Goal: Transaction & Acquisition: Purchase product/service

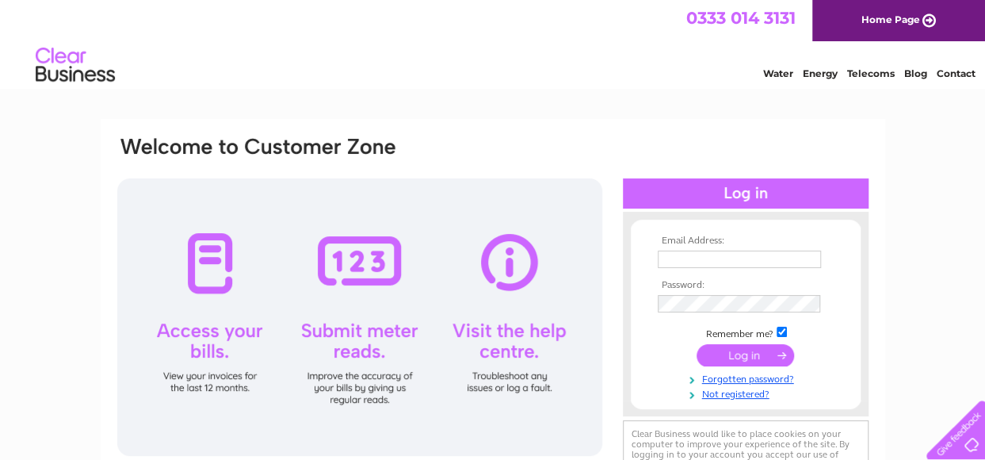
type input "allancormack49@gmail.com"
click at [745, 354] on input "submit" at bounding box center [745, 355] width 97 height 22
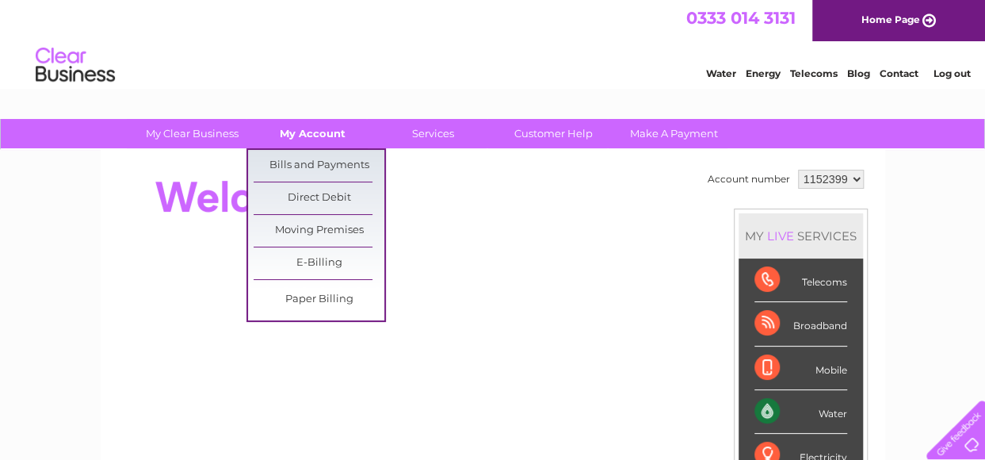
click at [331, 130] on link "My Account" at bounding box center [312, 133] width 131 height 29
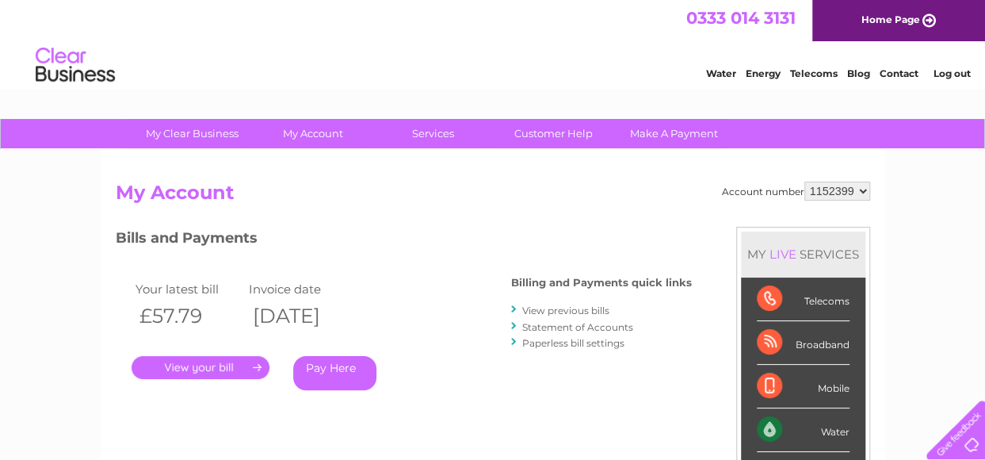
click at [319, 365] on link "Pay Here" at bounding box center [334, 373] width 83 height 34
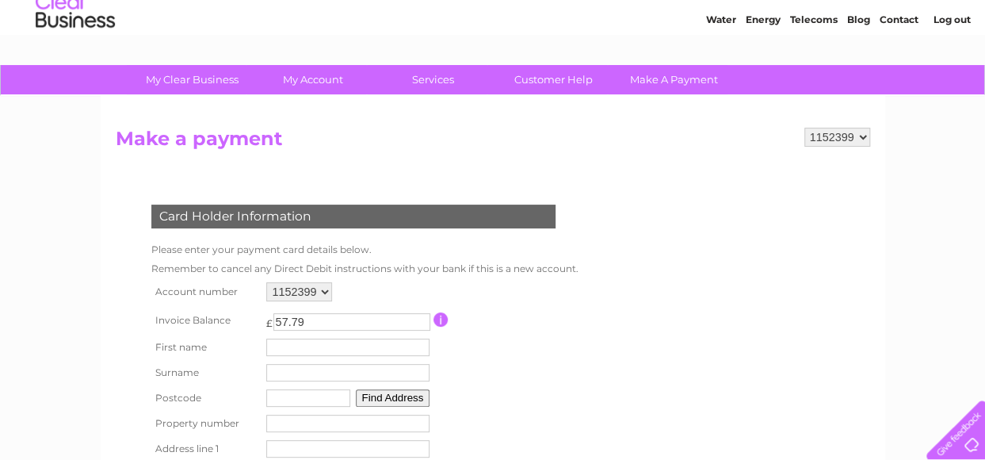
scroll to position [79, 0]
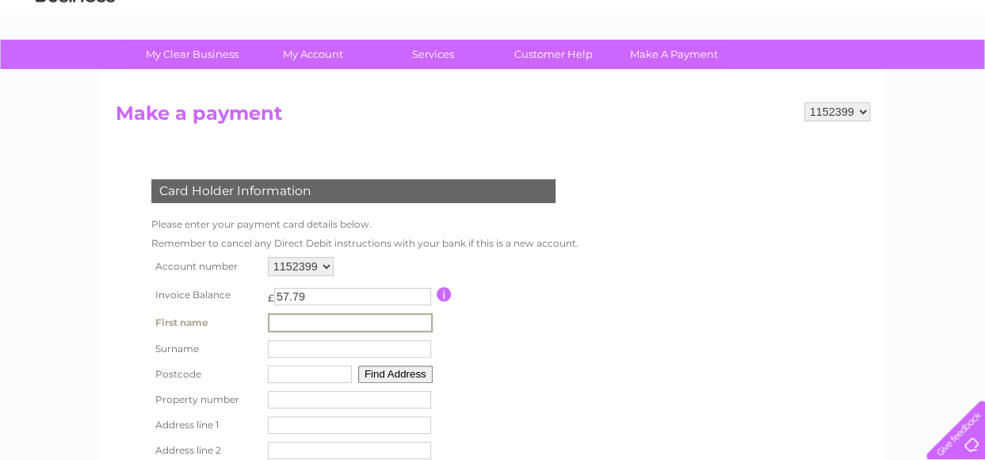
click at [292, 319] on input "text" at bounding box center [350, 322] width 165 height 19
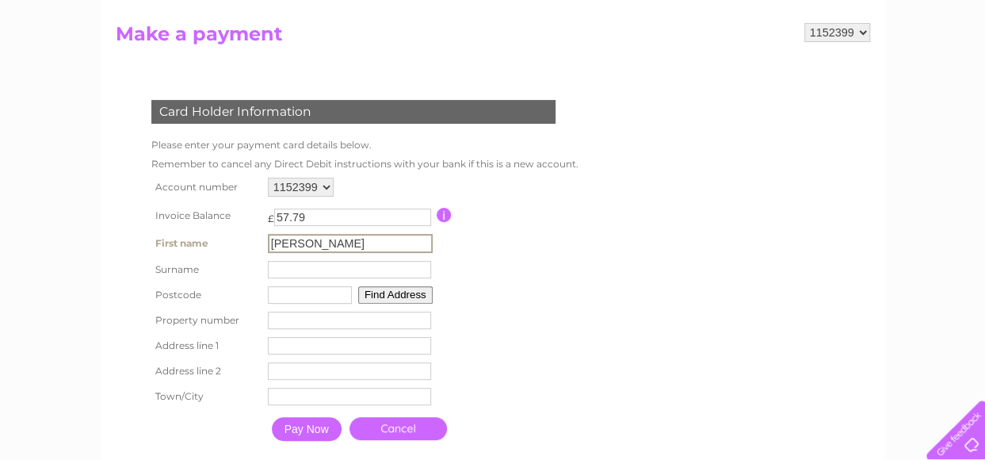
type input "Allan"
click at [280, 266] on input "text" at bounding box center [350, 268] width 165 height 19
type input "Cormack"
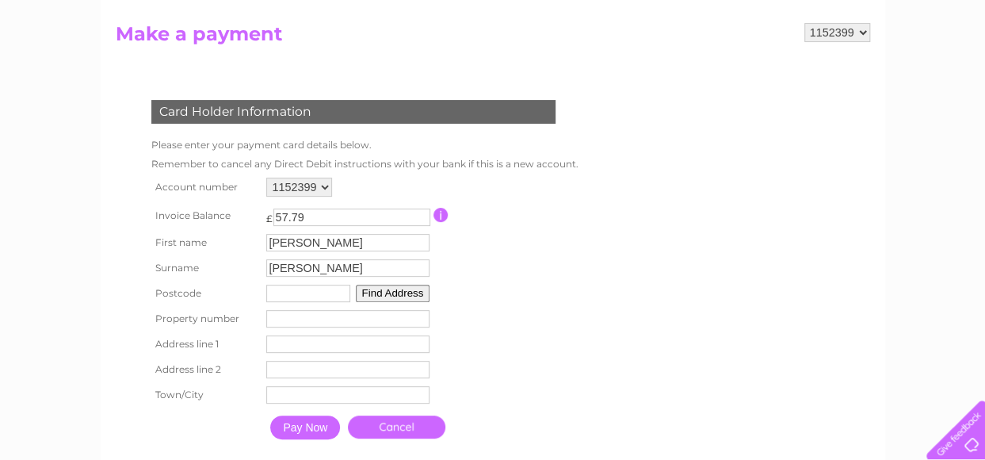
click at [289, 297] on input "text" at bounding box center [308, 293] width 84 height 17
type input "IV30 1XZ"
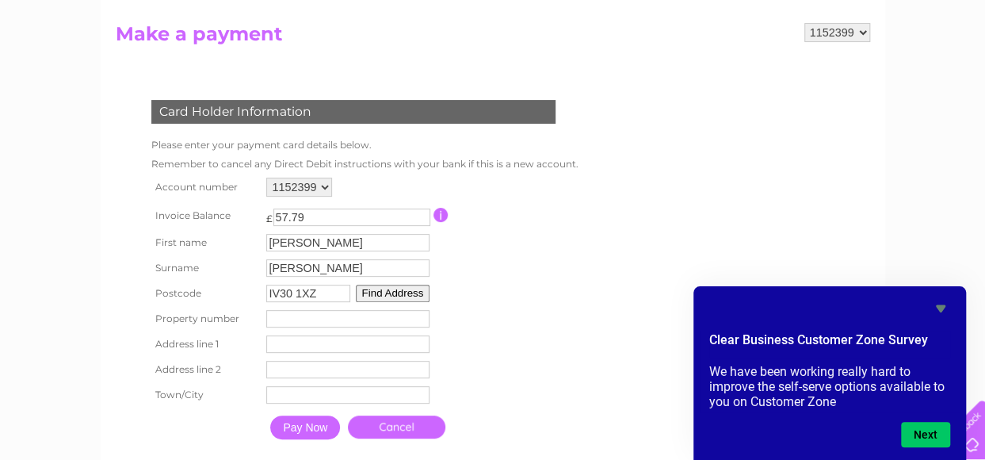
type input "Moycroft Road"
type input "Elgin"
type input "IV30 1XZ"
click at [306, 321] on input "number" at bounding box center [347, 318] width 163 height 17
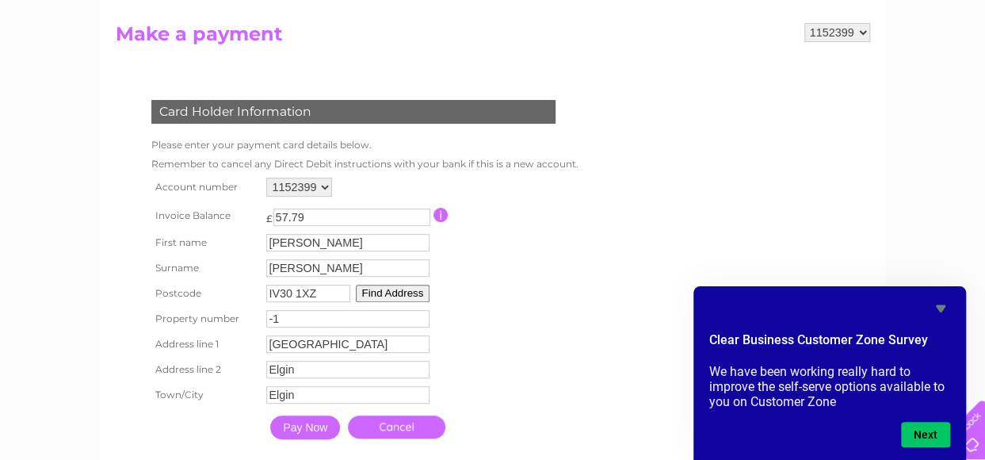
click at [419, 320] on input "-1" at bounding box center [347, 318] width 163 height 17
click at [419, 320] on input "-2" at bounding box center [347, 318] width 163 height 17
click at [420, 316] on input "-1" at bounding box center [347, 318] width 163 height 17
click at [420, 316] on input "0" at bounding box center [347, 318] width 163 height 17
click at [420, 316] on input "1" at bounding box center [347, 318] width 163 height 17
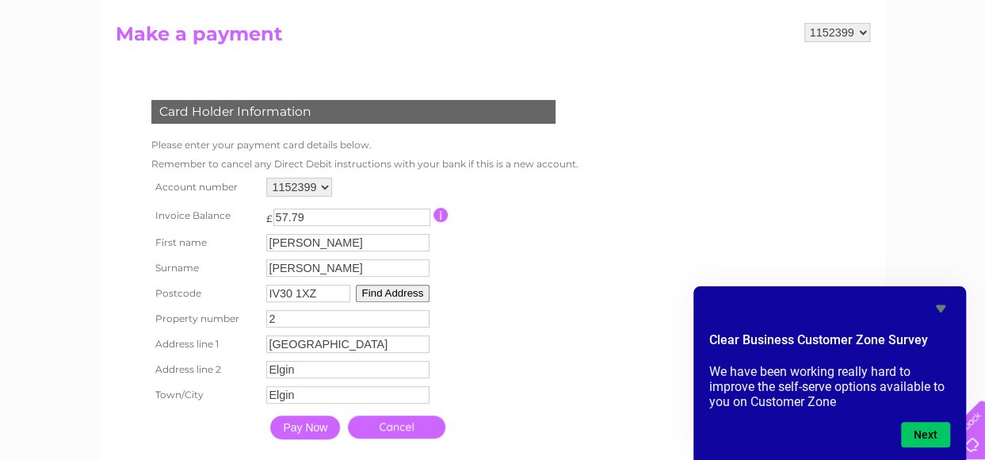
click at [420, 316] on input "2" at bounding box center [347, 318] width 163 height 17
click at [420, 316] on input "3" at bounding box center [347, 318] width 163 height 17
click at [420, 316] on input "4" at bounding box center [347, 318] width 163 height 17
type input "5"
click at [420, 316] on input "5" at bounding box center [347, 318] width 163 height 17
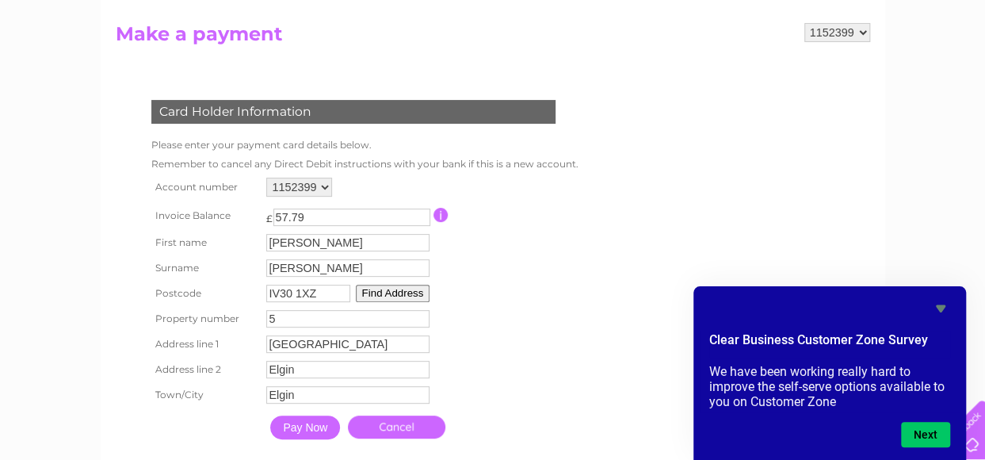
click at [314, 427] on input "Pay Now" at bounding box center [305, 427] width 70 height 24
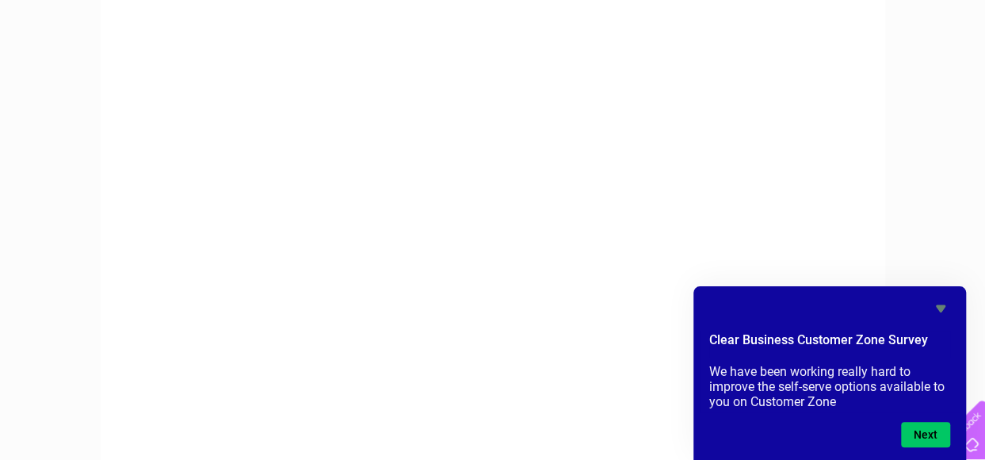
scroll to position [465, 0]
